Goal: Task Accomplishment & Management: Manage account settings

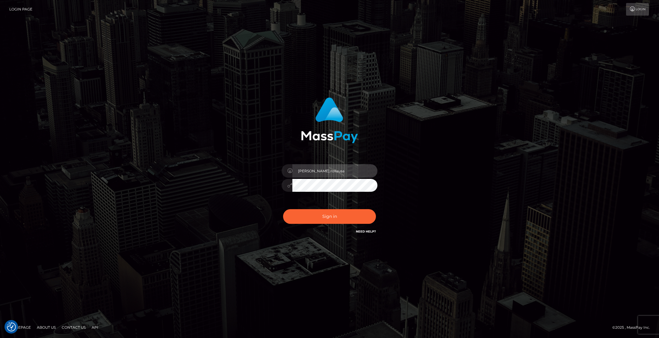
click at [340, 169] on input "[PERSON_NAME].rollausa" at bounding box center [335, 170] width 85 height 13
click at [324, 171] on input "[PERSON_NAME].rollausa" at bounding box center [335, 170] width 85 height 13
click at [346, 170] on input "[PERSON_NAME].rollausa" at bounding box center [335, 170] width 85 height 13
click at [324, 171] on input "[PERSON_NAME].rollausa" at bounding box center [335, 170] width 85 height 13
type input "Sebastian.wowusa"
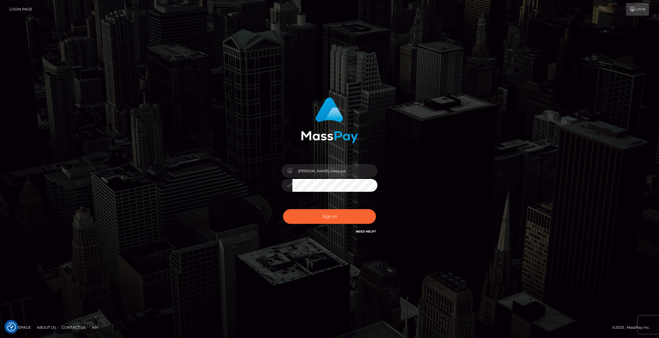
click at [265, 186] on div "Sebastian.wowusa Sign in" at bounding box center [329, 166] width 157 height 147
drag, startPoint x: 339, startPoint y: 172, endPoint x: 257, endPoint y: 173, distance: 81.8
click at [257, 172] on div "Sebastian.wowusa Sign in" at bounding box center [329, 166] width 157 height 147
click at [331, 219] on button "Sign in" at bounding box center [329, 216] width 93 height 15
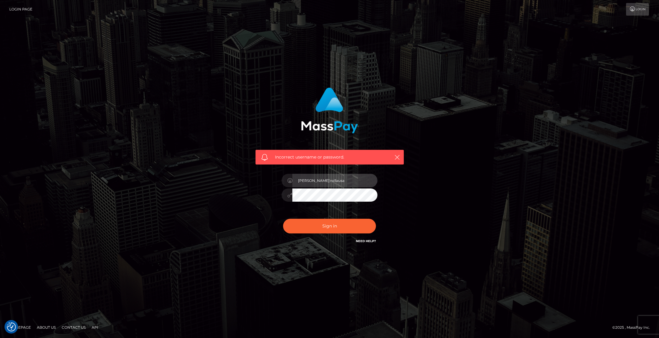
click at [334, 180] on input "[PERSON_NAME].rollausa" at bounding box center [335, 180] width 85 height 13
drag, startPoint x: 339, startPoint y: 180, endPoint x: 264, endPoint y: 180, distance: 74.6
click at [264, 180] on div "Incorrect username or password. Sebastian.rollausa" at bounding box center [329, 166] width 157 height 166
paste input "wow"
type input "Sebastian.wowusa"
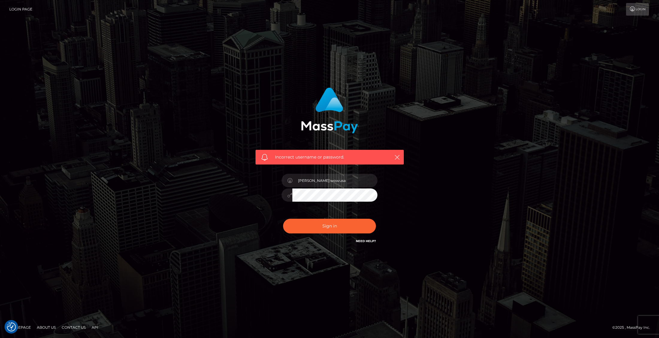
click at [267, 195] on div "Incorrect username or password. Sebastian.wowusa" at bounding box center [329, 166] width 157 height 166
click at [307, 225] on button "Sign in" at bounding box center [329, 226] width 93 height 15
click at [324, 179] on input "[PERSON_NAME].rollausa" at bounding box center [335, 180] width 85 height 13
type input "[PERSON_NAME].rollacom"
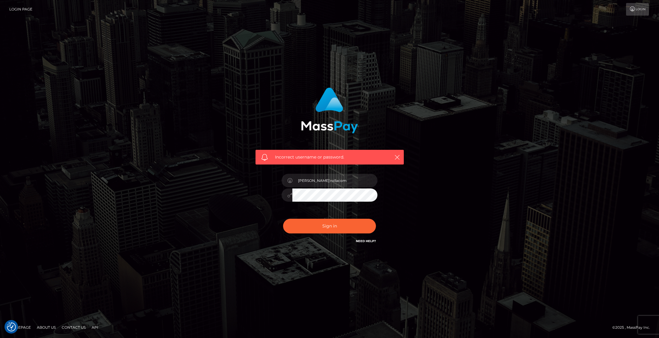
click at [232, 191] on div "Incorrect username or password. [PERSON_NAME].rollacom" at bounding box center [330, 169] width 342 height 172
click at [311, 230] on button "Sign in" at bounding box center [329, 226] width 93 height 15
click at [340, 180] on input "[PERSON_NAME].rollausa" at bounding box center [335, 180] width 85 height 13
type input "[PERSON_NAME].rollacom"
click at [251, 189] on div "Incorrect username or password. [PERSON_NAME].rollacom" at bounding box center [329, 166] width 157 height 166
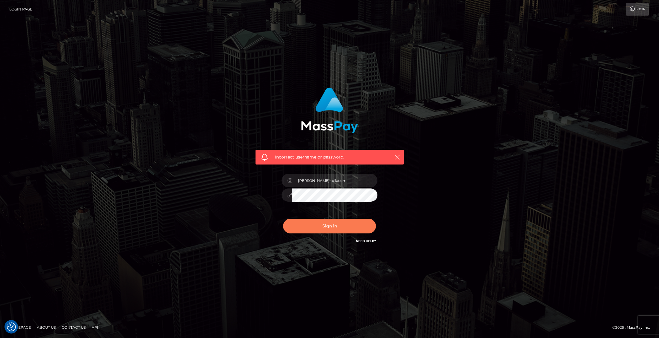
click at [305, 228] on button "Sign in" at bounding box center [329, 226] width 93 height 15
click at [339, 178] on input "[PERSON_NAME].rollausa" at bounding box center [335, 180] width 85 height 13
click at [343, 181] on input "[PERSON_NAME].rollausa" at bounding box center [335, 180] width 85 height 13
drag, startPoint x: 327, startPoint y: 179, endPoint x: 352, endPoint y: 180, distance: 24.9
click at [327, 179] on input "Sebastian.rolla" at bounding box center [335, 180] width 85 height 13
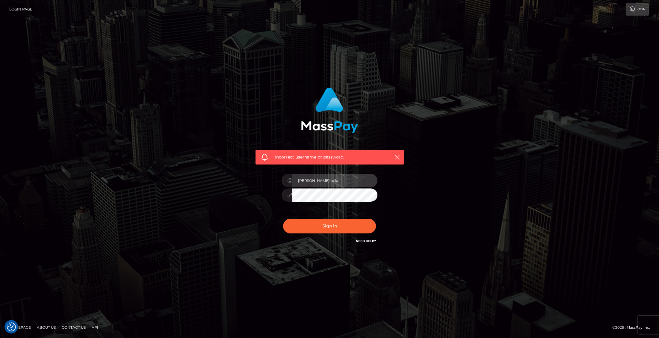
drag, startPoint x: 352, startPoint y: 180, endPoint x: 263, endPoint y: 182, distance: 89.3
click at [263, 182] on div "Incorrect username or password. Sebastian.rolla" at bounding box center [329, 166] width 157 height 166
paste input "sebastian.rollacan"
type input "sebastian.rollacan"
click at [310, 228] on button "Sign in" at bounding box center [329, 226] width 93 height 15
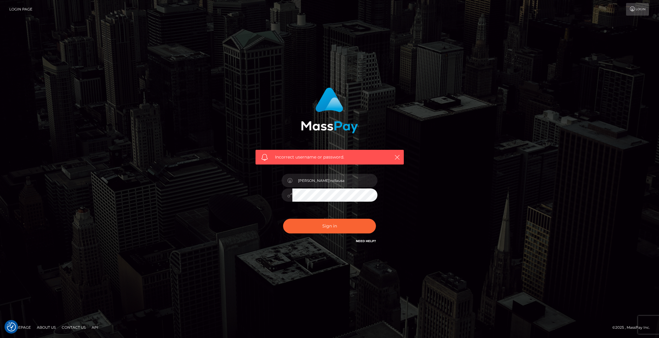
click at [251, 198] on div "Incorrect username or password. [PERSON_NAME].rollausa" at bounding box center [329, 166] width 157 height 166
click at [341, 182] on input "[PERSON_NAME].rollausa" at bounding box center [335, 180] width 85 height 13
click at [324, 180] on input "Sebastian.rollausa" at bounding box center [335, 180] width 85 height 13
click at [347, 181] on input "Sebastian.wowusa" at bounding box center [335, 180] width 85 height 13
type input "[PERSON_NAME].wowcan"
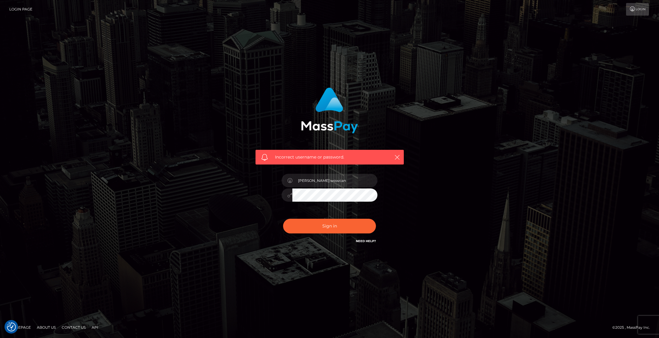
click at [253, 203] on div "Incorrect username or password. Sebastian.wowcan" at bounding box center [329, 166] width 157 height 166
click at [289, 228] on button "Sign in" at bounding box center [329, 226] width 93 height 15
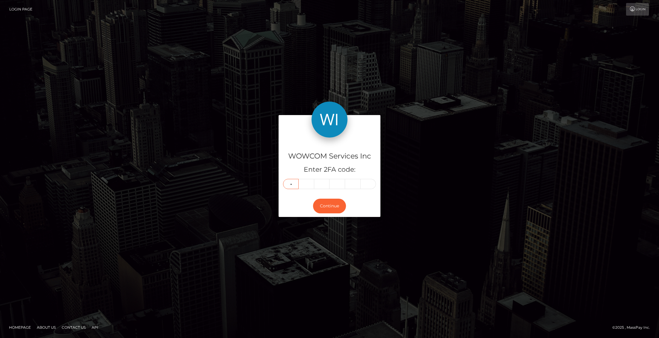
type input "2"
type input "8"
type input "4"
type input "2"
type input "9"
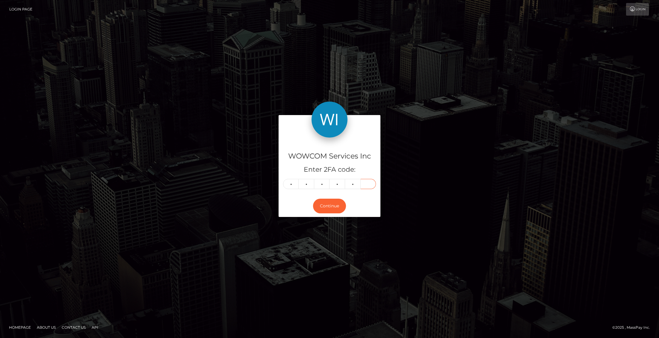
type input "3"
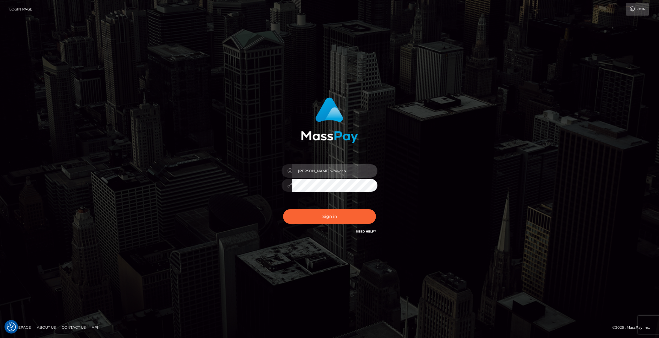
click at [342, 170] on input "[PERSON_NAME].wowcan" at bounding box center [335, 170] width 85 height 13
click at [258, 194] on div "Sebastian.wowcan Sign in" at bounding box center [329, 166] width 157 height 147
click at [350, 170] on input "[PERSON_NAME].wowcan" at bounding box center [335, 170] width 85 height 13
click at [324, 170] on input "[PERSON_NAME].wowcan" at bounding box center [335, 170] width 85 height 13
type input "[PERSON_NAME].rollacan"
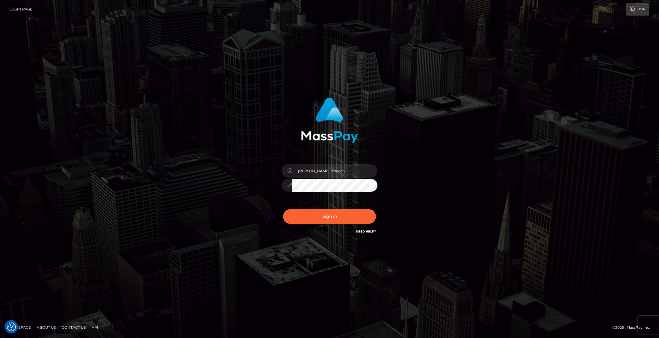
click at [245, 219] on div "Sebastian.rollacan Sign in" at bounding box center [330, 169] width 342 height 153
click at [319, 216] on button "Sign in" at bounding box center [329, 216] width 93 height 15
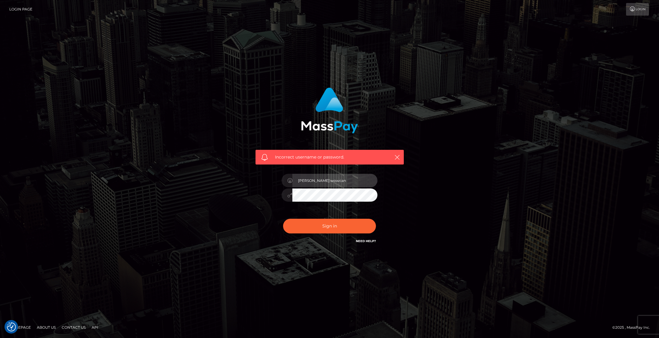
click at [343, 179] on input "[PERSON_NAME].wowcan" at bounding box center [335, 180] width 85 height 13
click at [352, 181] on input "[PERSON_NAME].wowcan" at bounding box center [335, 180] width 85 height 13
type input "[PERSON_NAME].rollacan"
click at [304, 221] on button "Sign in" at bounding box center [329, 226] width 93 height 15
click at [341, 183] on input "[PERSON_NAME].wowcan" at bounding box center [335, 180] width 85 height 13
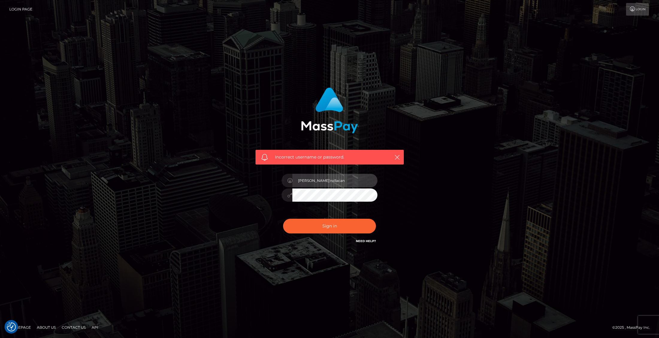
click at [317, 182] on input "[PERSON_NAME].rollacan" at bounding box center [335, 180] width 85 height 13
drag, startPoint x: 344, startPoint y: 177, endPoint x: 273, endPoint y: 177, distance: 71.3
click at [273, 177] on div "Incorrect username or password. [PERSON_NAME].rollacan" at bounding box center [329, 166] width 157 height 166
type input "[PERSON_NAME].rollacan"
click at [233, 213] on div "Incorrect username or password. [PERSON_NAME].rollacan" at bounding box center [330, 169] width 342 height 172
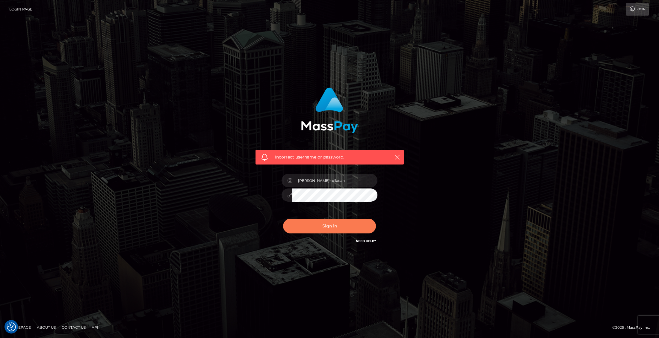
click at [315, 225] on button "Sign in" at bounding box center [329, 226] width 93 height 15
